Goal: Find specific fact: Find specific fact

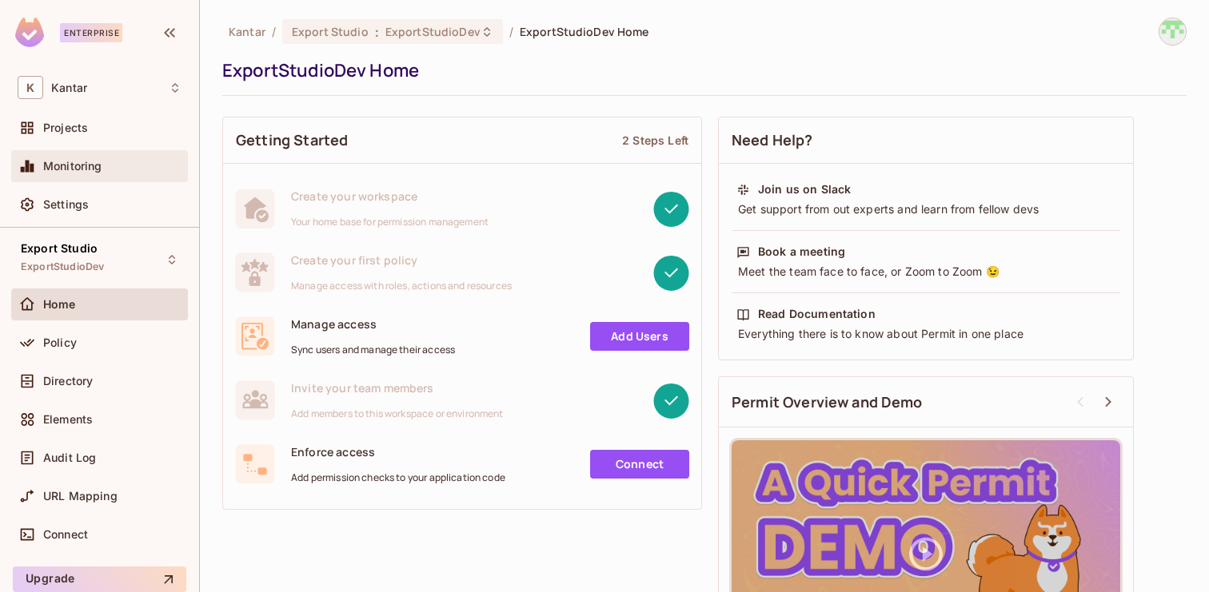
click at [106, 156] on div "Monitoring" at bounding box center [99, 166] width 177 height 32
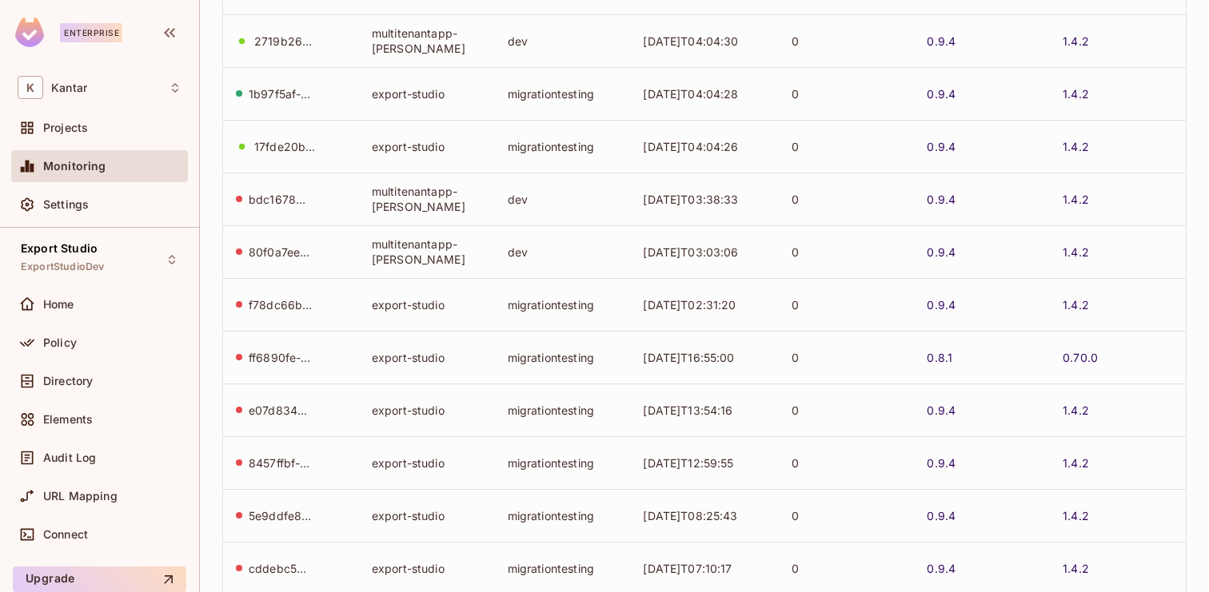
scroll to position [481, 0]
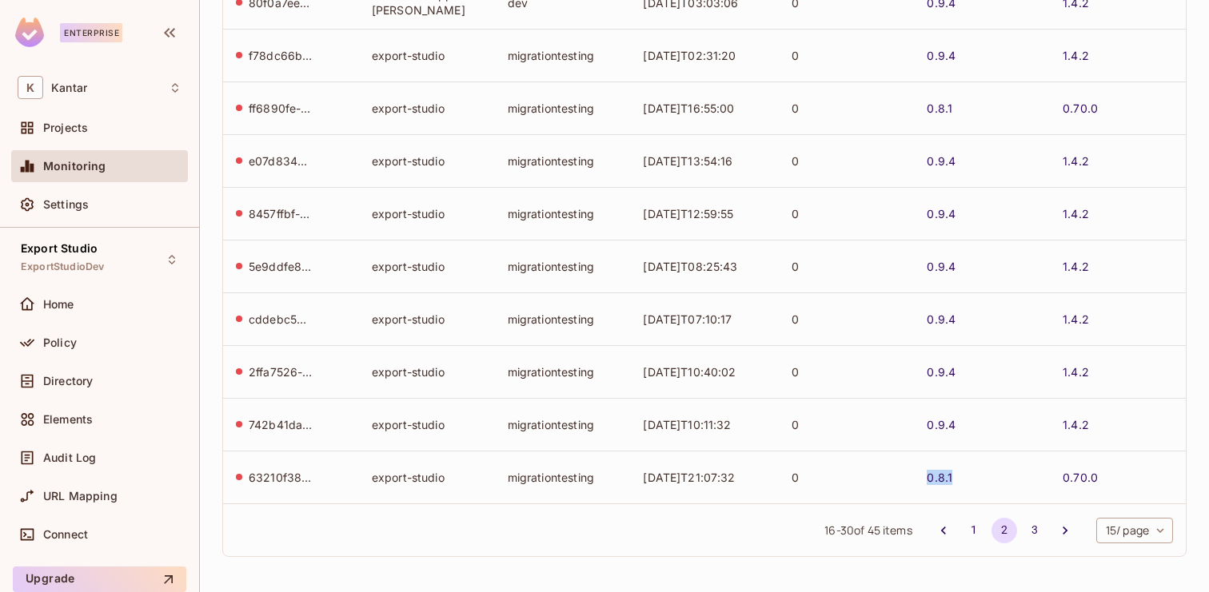
drag, startPoint x: 966, startPoint y: 480, endPoint x: 926, endPoint y: 479, distance: 40.8
click at [926, 479] on td "0.8.1" at bounding box center [982, 477] width 136 height 53
copy link "0.8.1"
click at [994, 473] on div "0.8.1" at bounding box center [981, 477] width 110 height 15
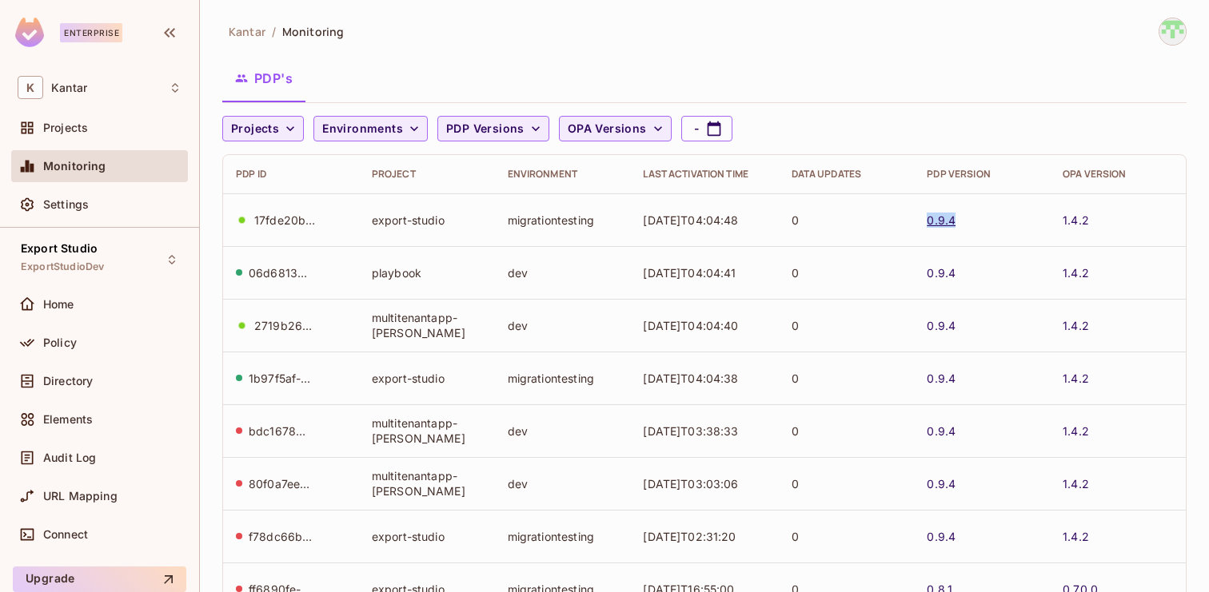
drag, startPoint x: 964, startPoint y: 222, endPoint x: 927, endPoint y: 223, distance: 36.8
click at [927, 223] on div "0.9.4" at bounding box center [981, 220] width 110 height 15
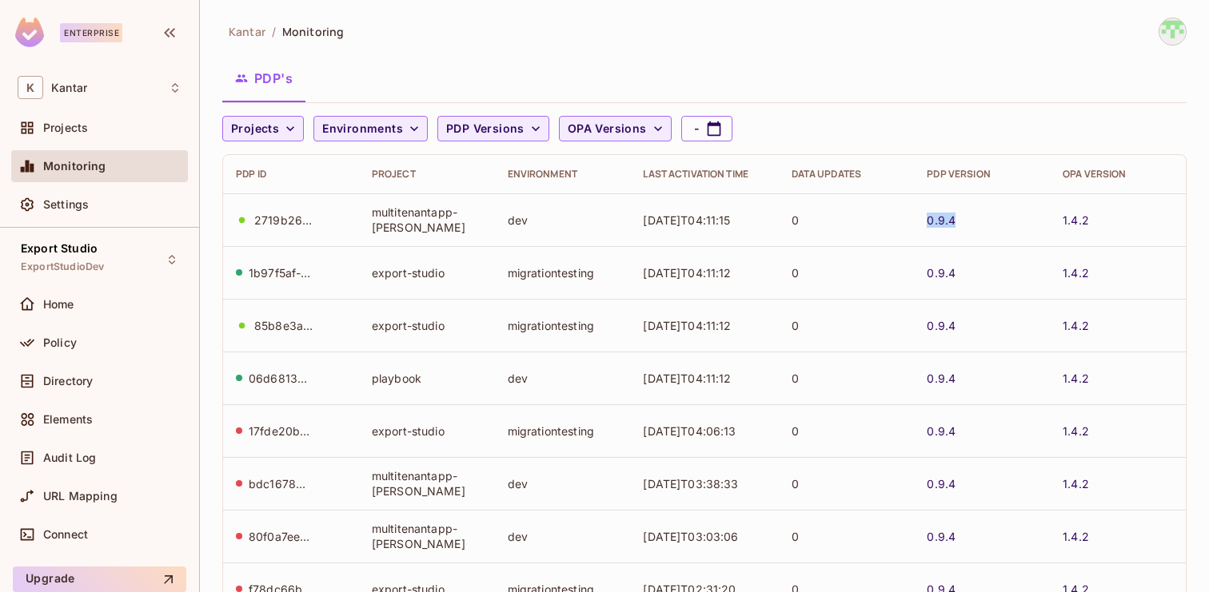
drag, startPoint x: 966, startPoint y: 221, endPoint x: 926, endPoint y: 223, distance: 40.0
click at [926, 223] on td "0.9.4" at bounding box center [982, 219] width 136 height 53
copy link "0.9.4"
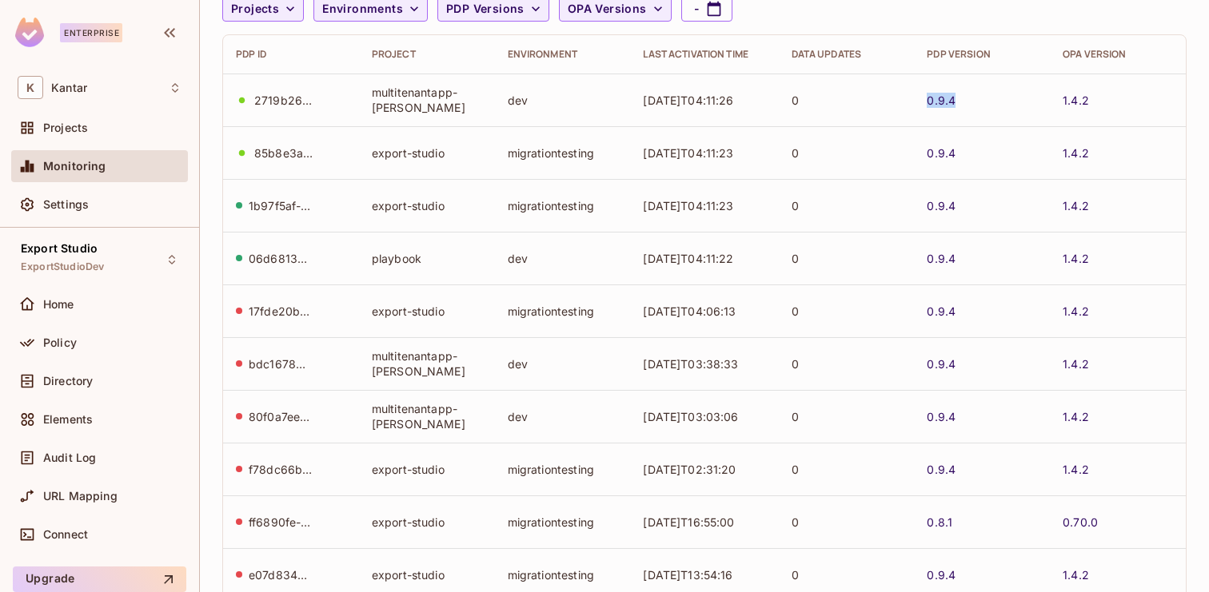
scroll to position [179, 0]
